Goal: Communication & Community: Answer question/provide support

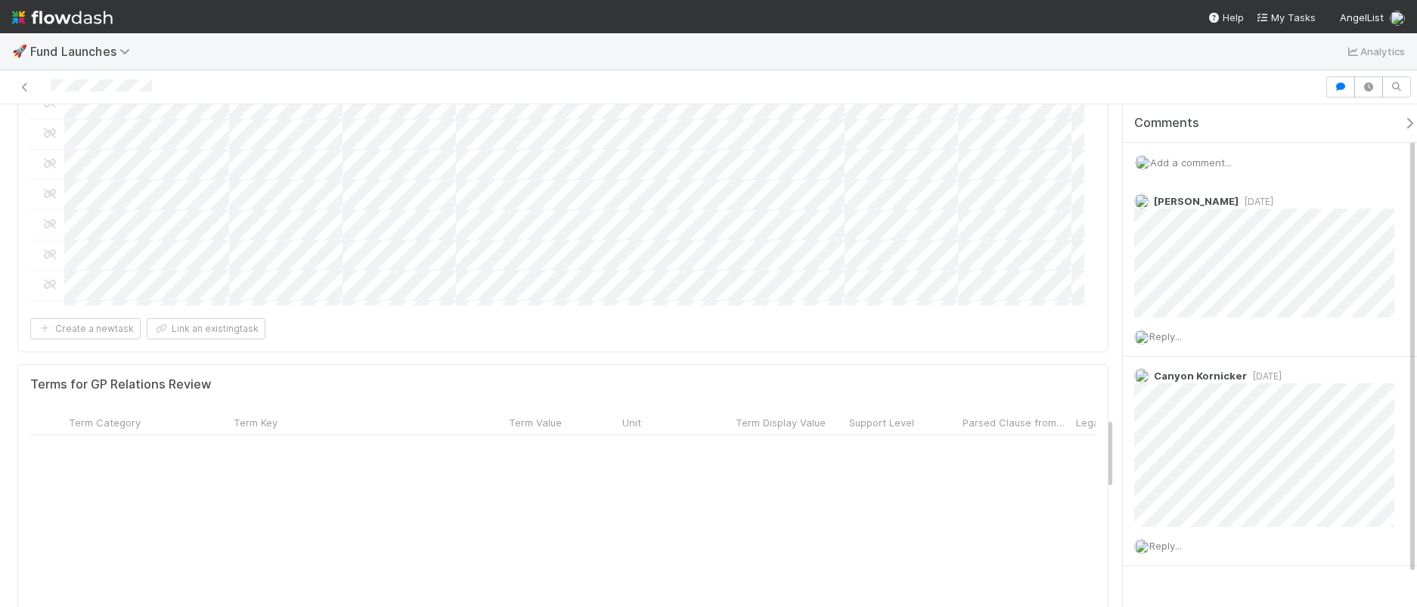
scroll to position [1187, 0]
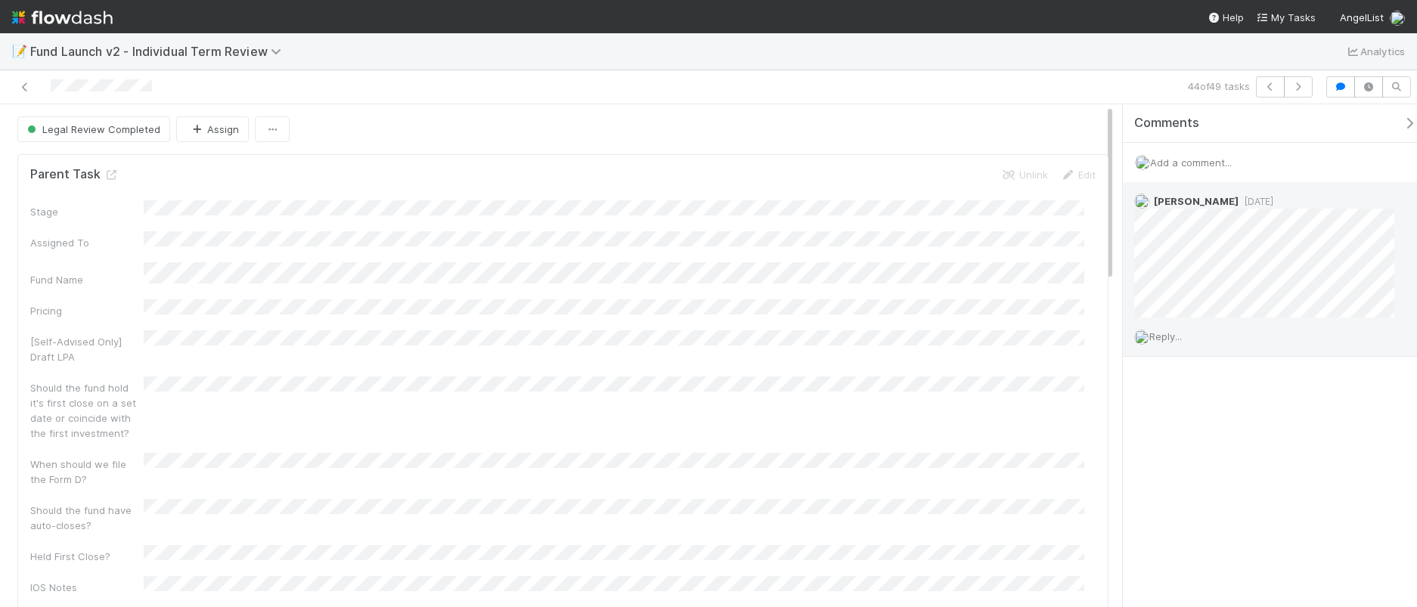
click at [1179, 330] on span "Reply..." at bounding box center [1166, 336] width 33 height 12
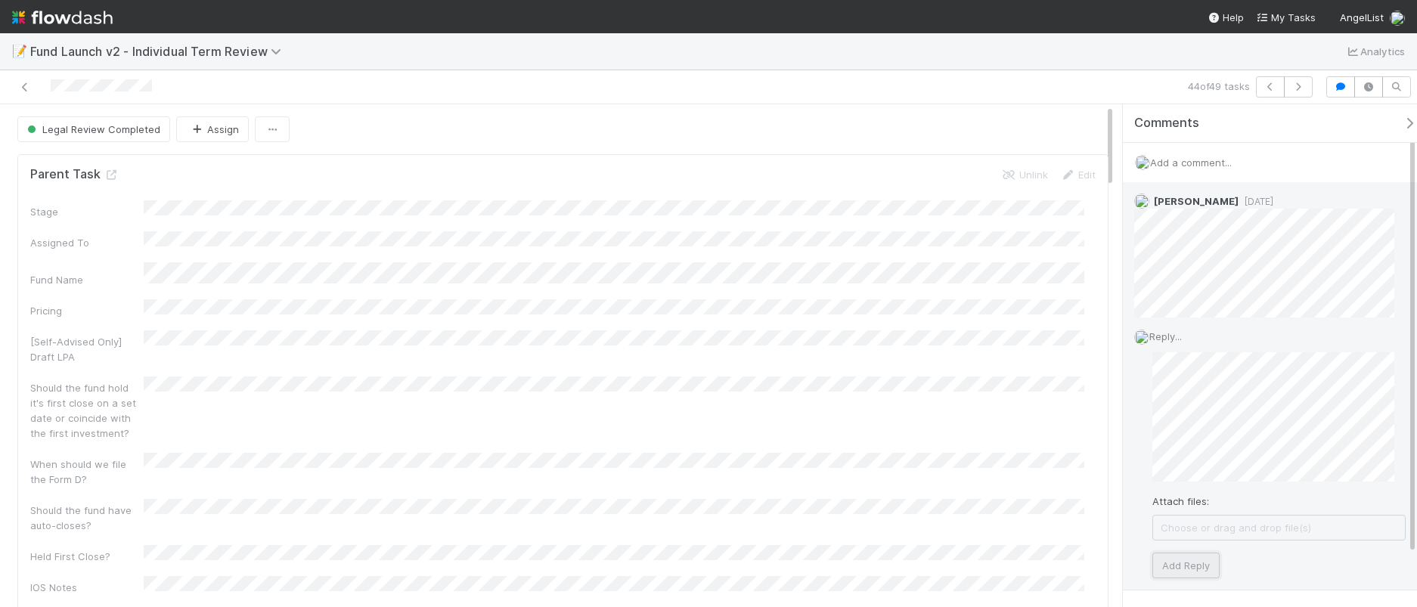
click at [1181, 564] on button "Add Reply" at bounding box center [1186, 566] width 67 height 26
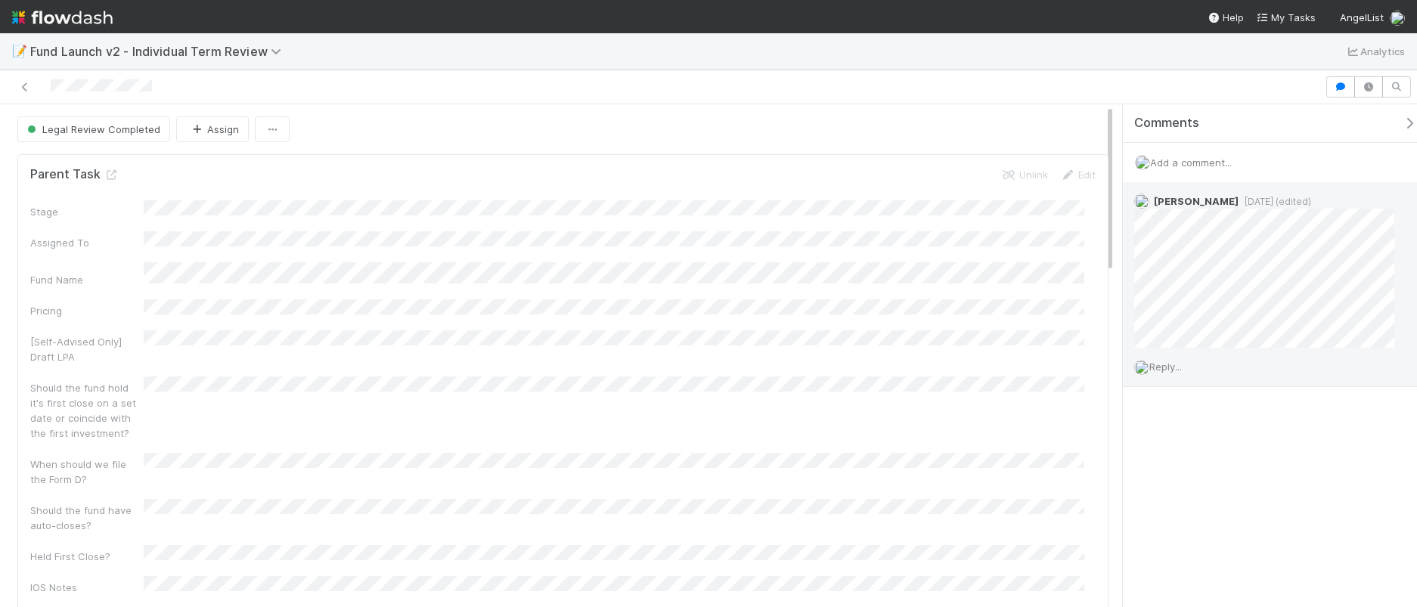
click at [1167, 368] on span "Reply..." at bounding box center [1166, 367] width 33 height 12
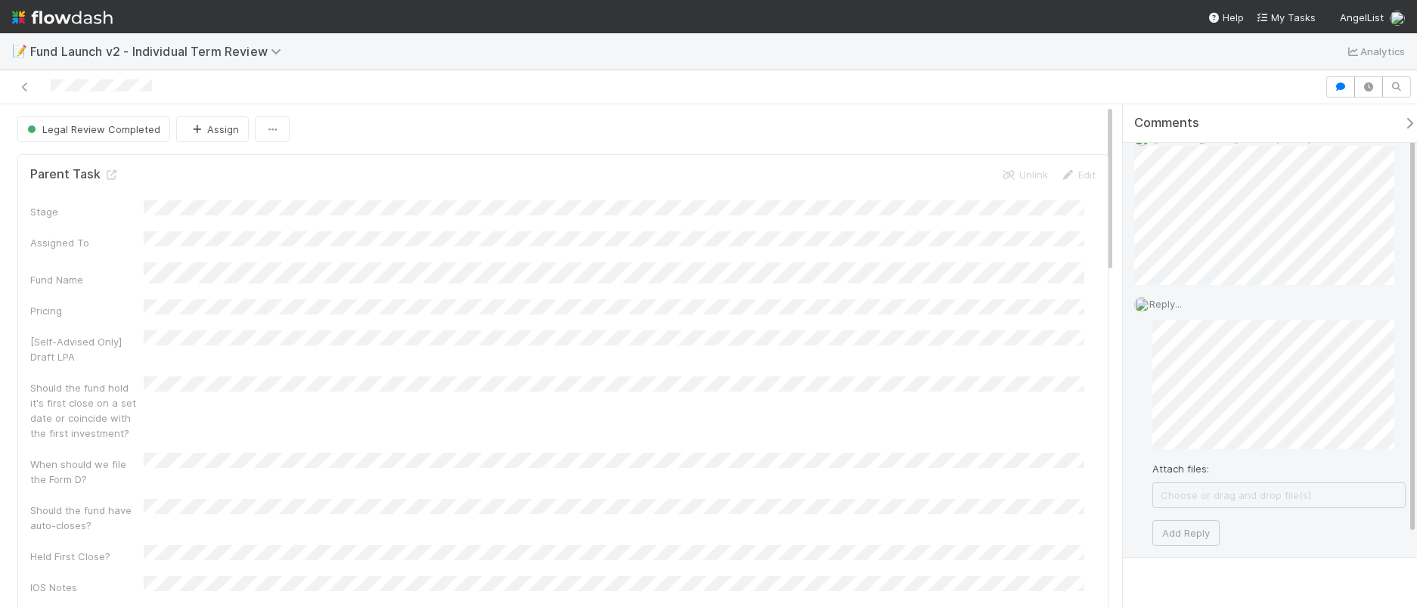
scroll to position [89, 0]
click at [1203, 502] on button "Add Reply" at bounding box center [1186, 507] width 67 height 26
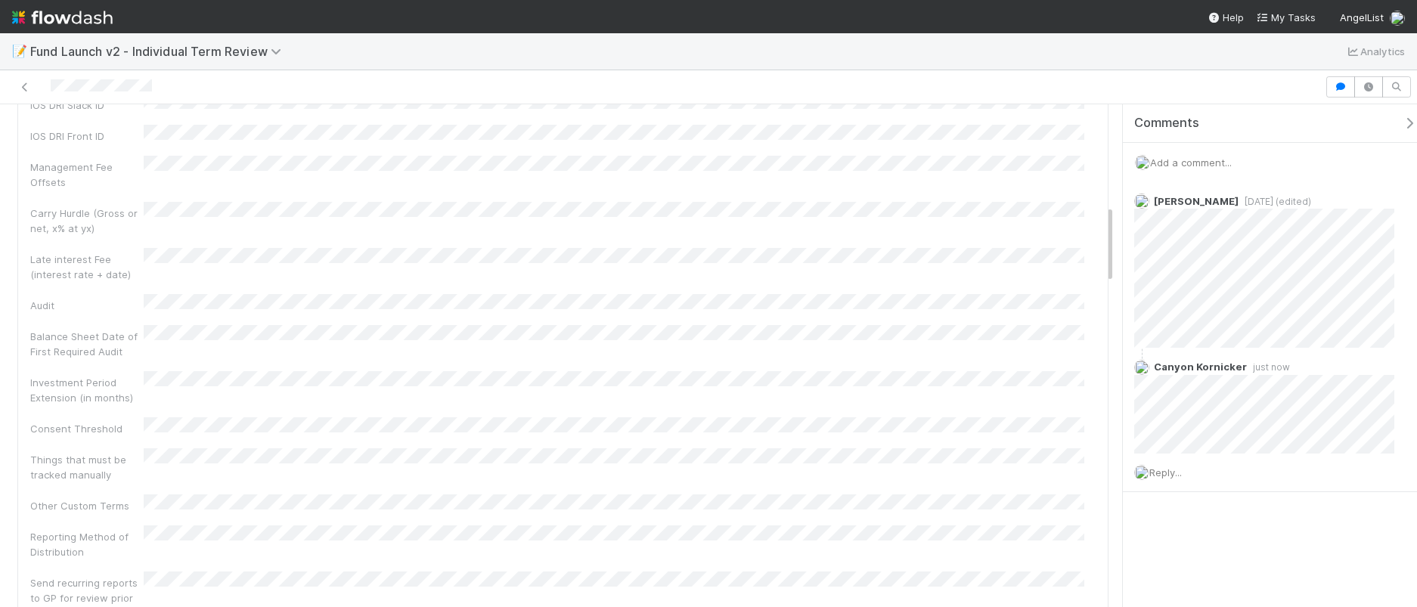
scroll to position [654, 0]
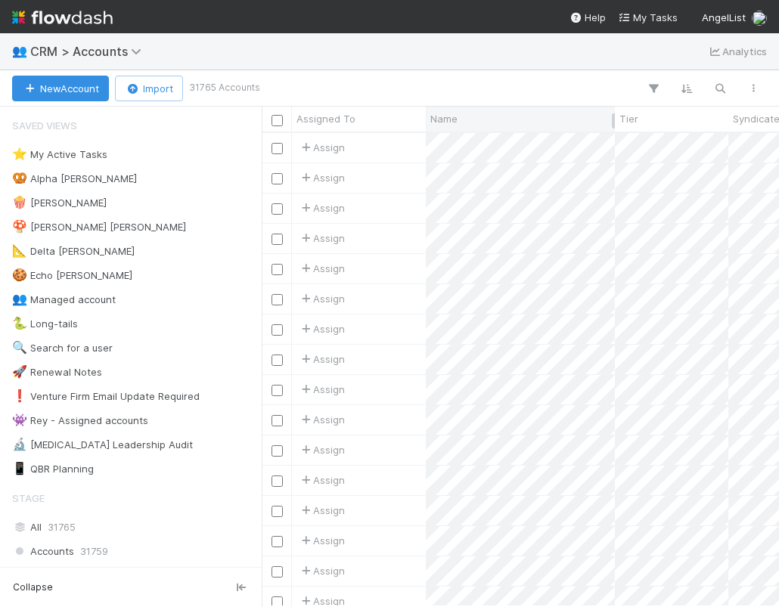
scroll to position [462, 506]
click at [722, 87] on icon "button" at bounding box center [719, 89] width 15 height 14
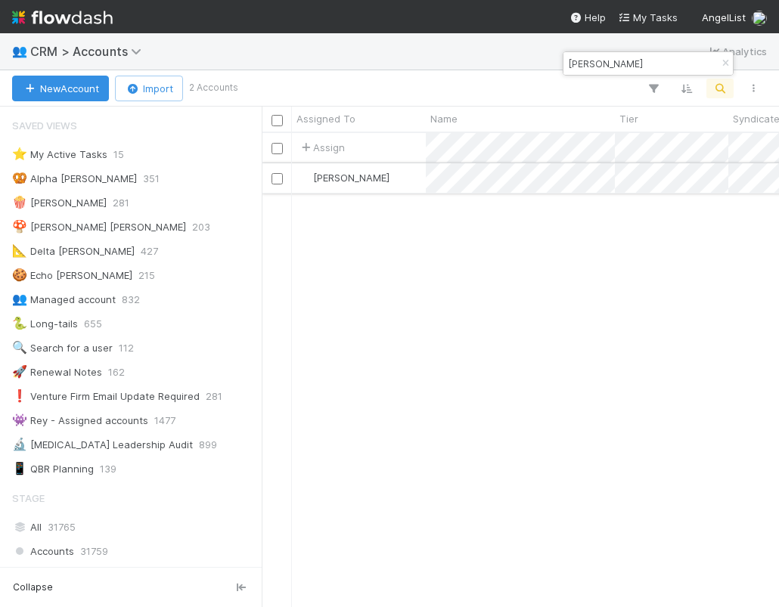
type input "shruti gandhi"
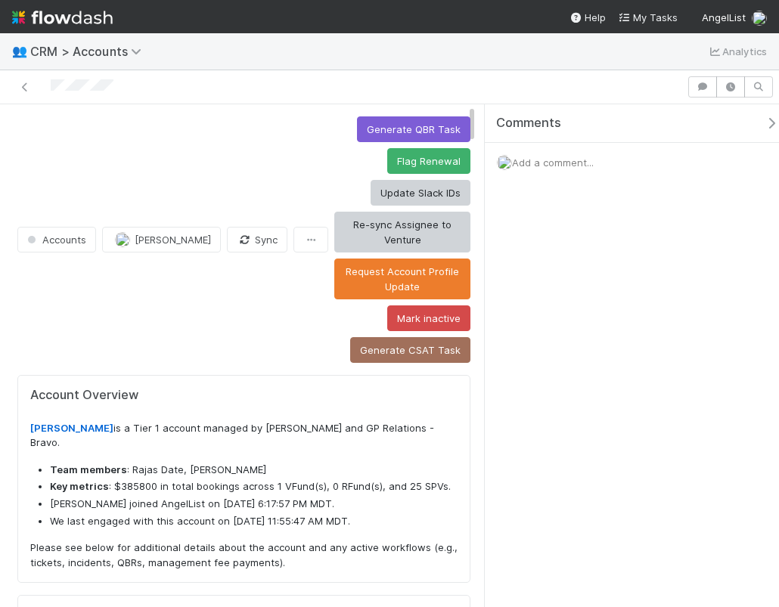
scroll to position [296, 172]
